Goal: Task Accomplishment & Management: Complete application form

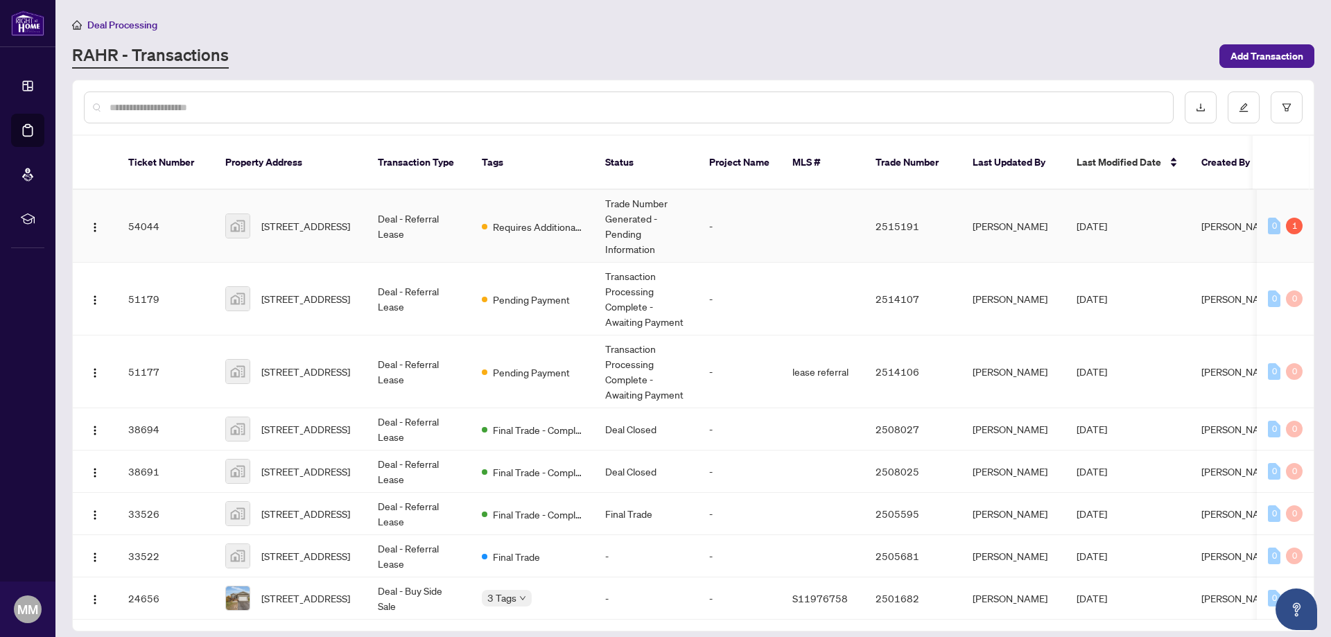
click at [535, 219] on span "Requires Additional Docs" at bounding box center [538, 226] width 90 height 15
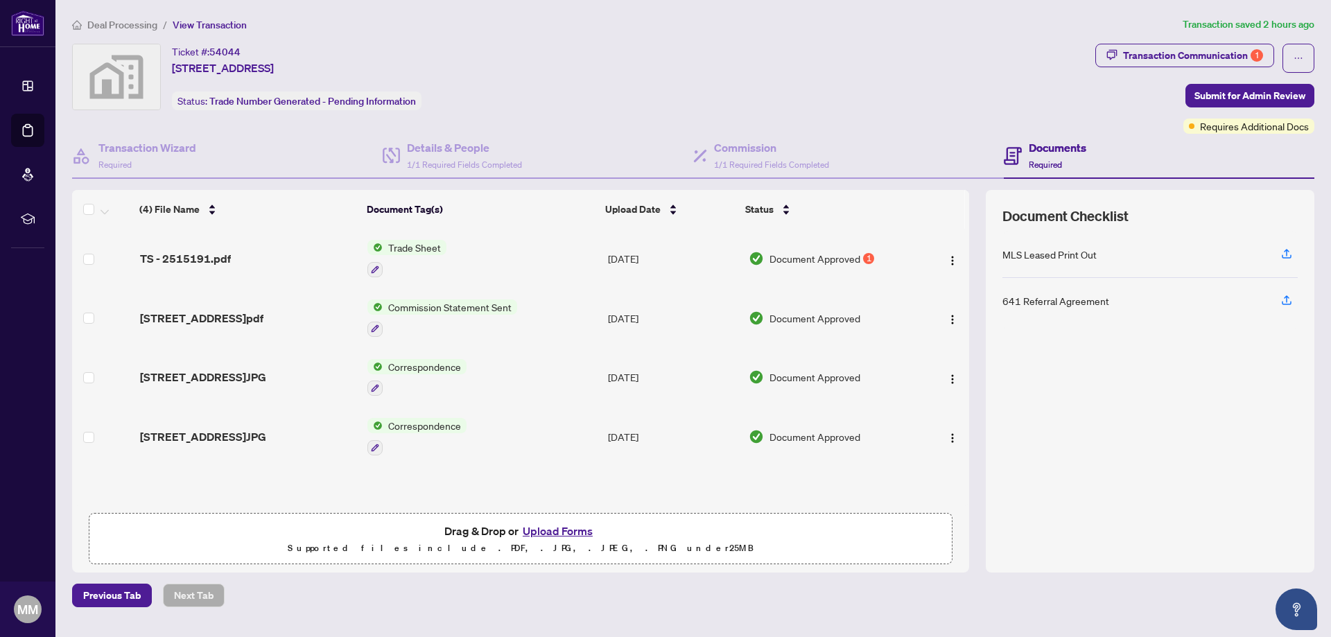
click at [551, 526] on button "Upload Forms" at bounding box center [557, 531] width 78 height 18
click at [549, 529] on button "Upload Forms" at bounding box center [557, 531] width 78 height 18
click at [550, 525] on button "Upload Forms" at bounding box center [557, 531] width 78 height 18
click at [563, 532] on button "Upload Forms" at bounding box center [557, 531] width 78 height 18
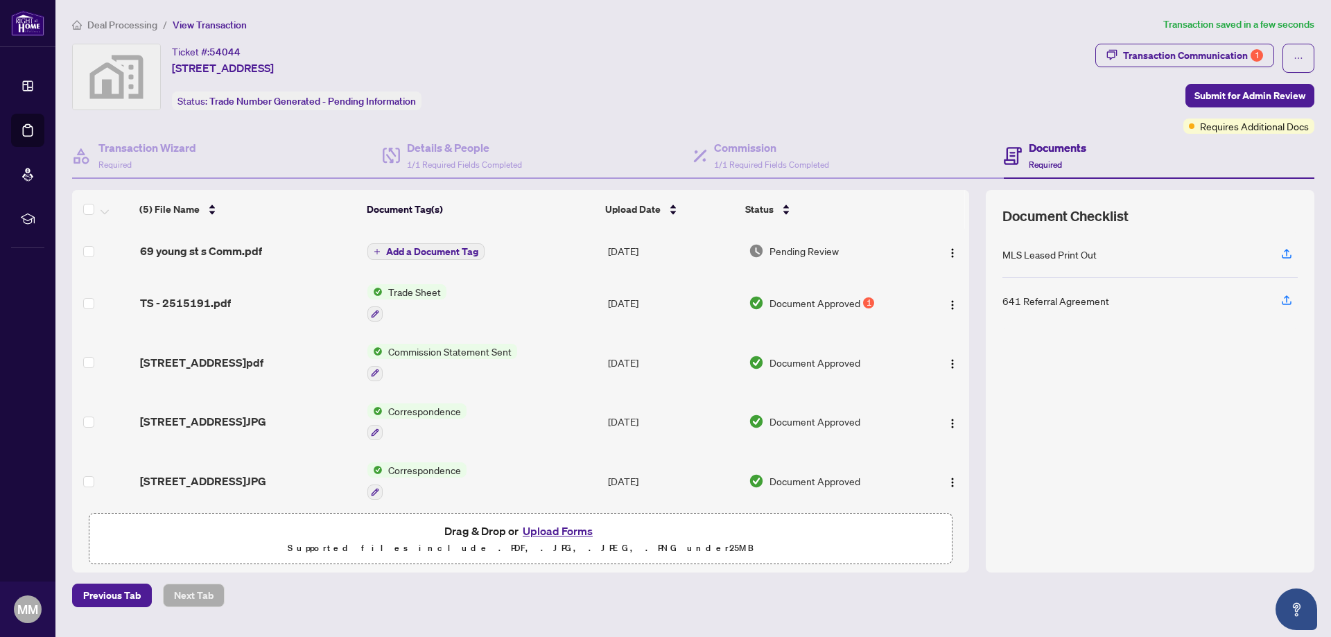
click at [443, 251] on span "Add a Document Tag" at bounding box center [432, 252] width 92 height 10
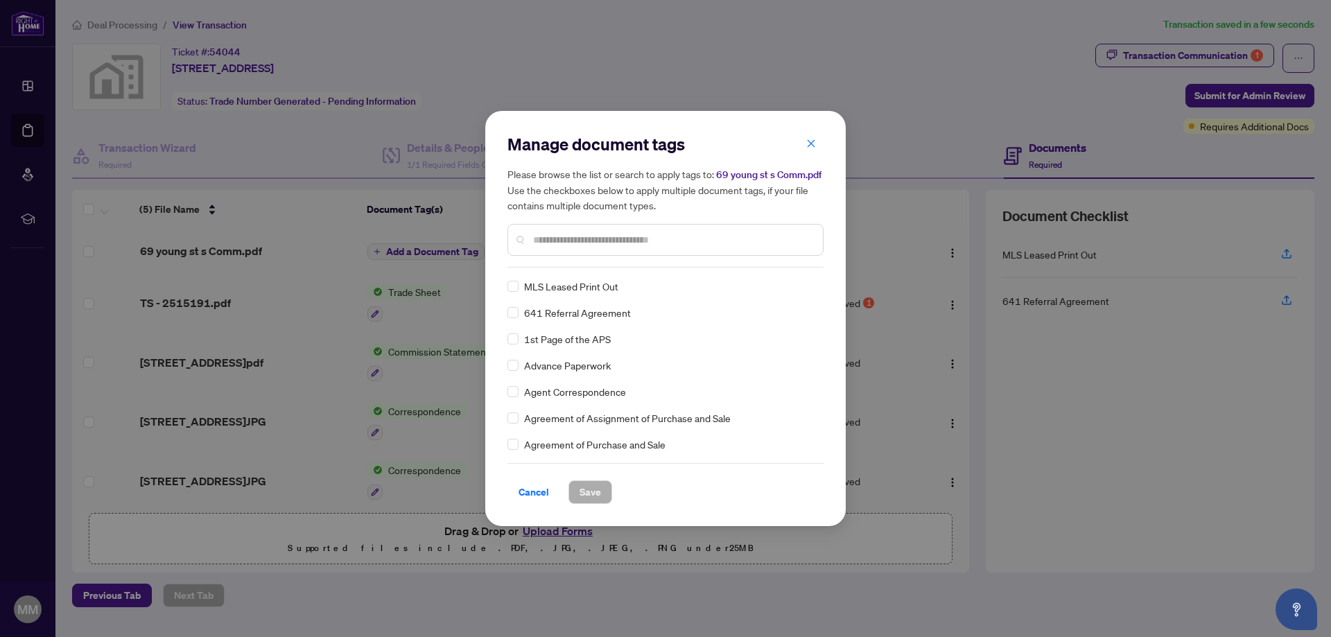
click at [586, 239] on input "text" at bounding box center [672, 239] width 279 height 15
type input "*****"
click at [592, 489] on span "Save" at bounding box center [589, 492] width 21 height 22
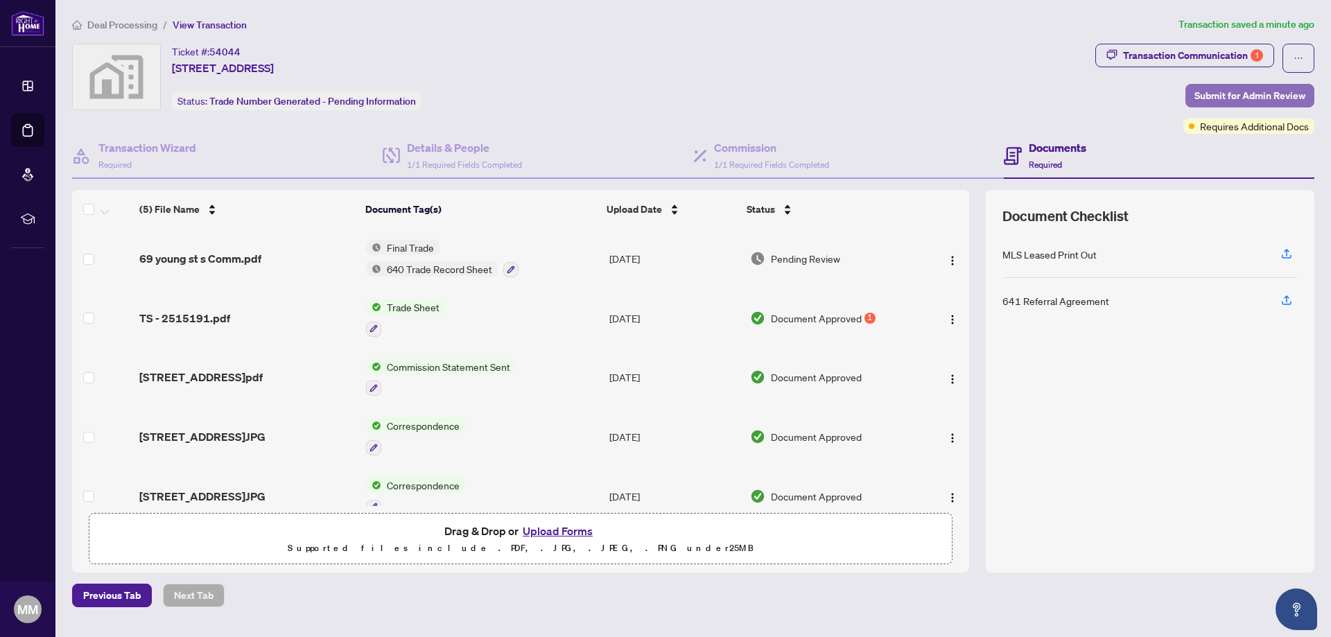
click at [1220, 96] on span "Submit for Admin Review" at bounding box center [1249, 96] width 111 height 22
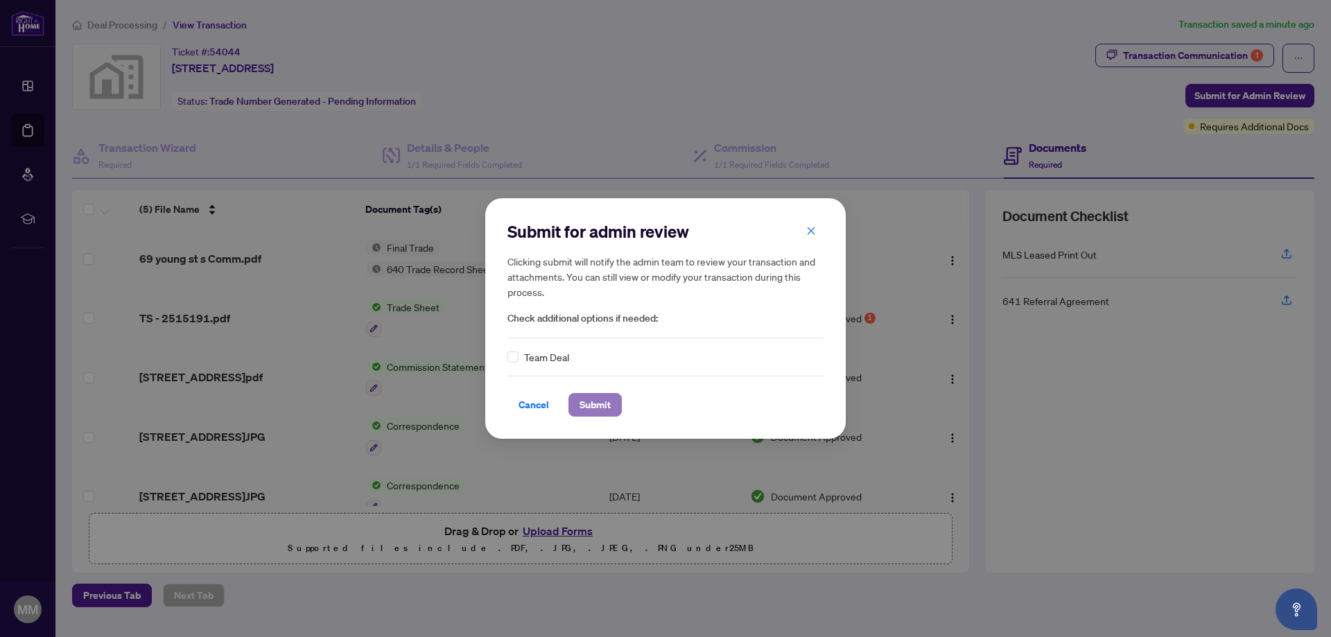
click at [598, 405] on span "Submit" at bounding box center [594, 405] width 31 height 22
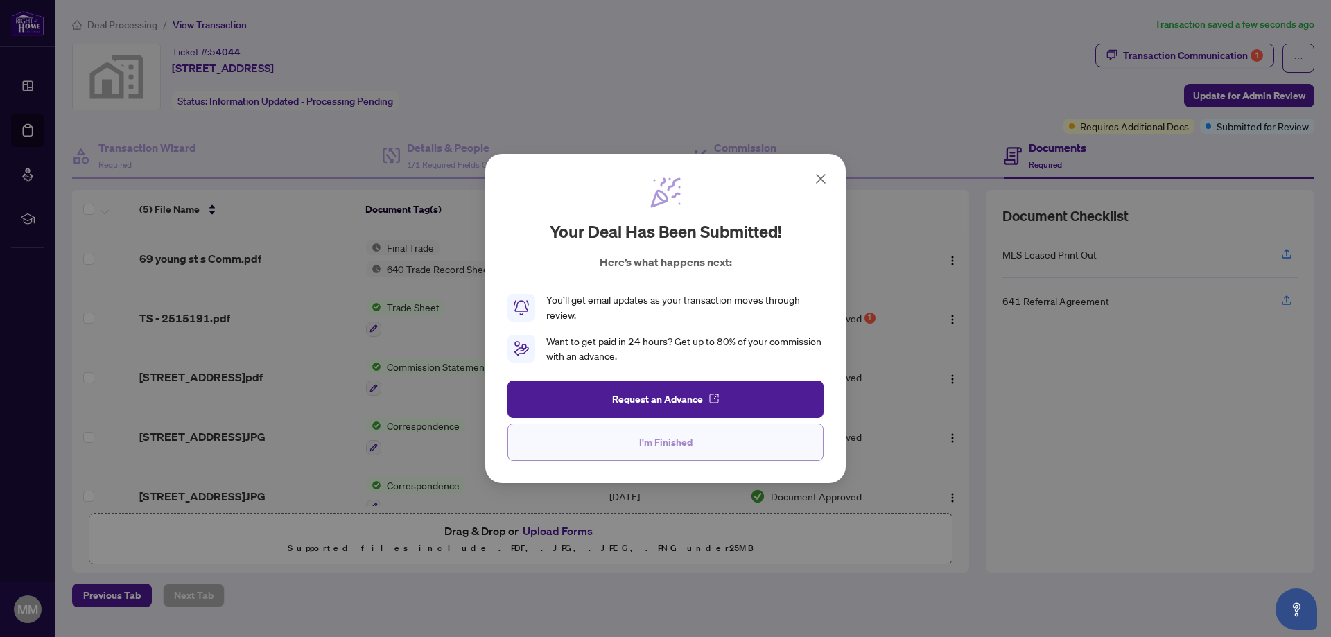
click at [709, 447] on button "I'm Finished" at bounding box center [665, 441] width 316 height 37
